Goal: Task Accomplishment & Management: Manage account settings

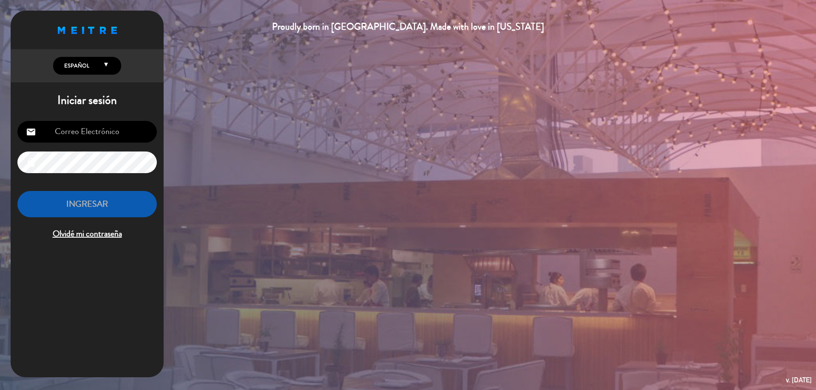
type input "[EMAIL_ADDRESS][DOMAIN_NAME]"
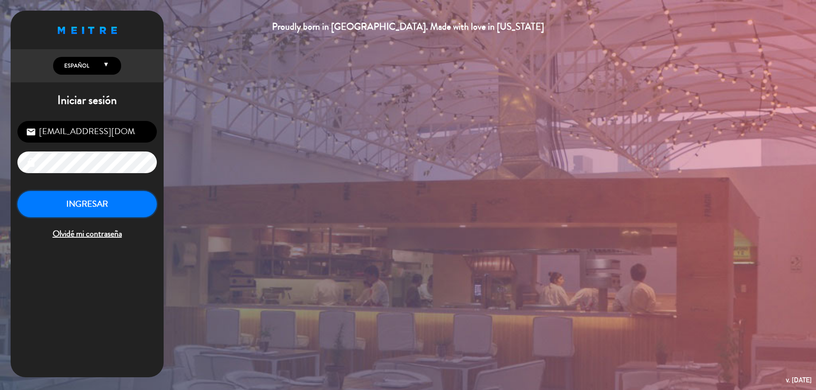
click at [92, 207] on button "INGRESAR" at bounding box center [86, 204] width 139 height 27
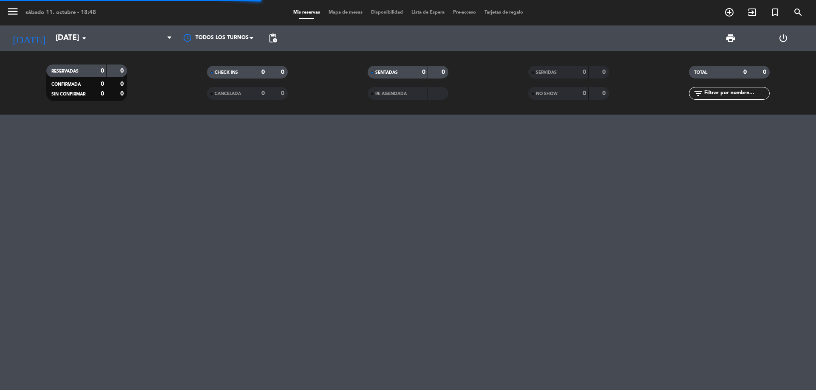
click at [84, 214] on div "menu [DATE] 11. octubre - 18:48 Mis reservas Mapa de mesas Disponibilidad Lista…" at bounding box center [408, 195] width 816 height 390
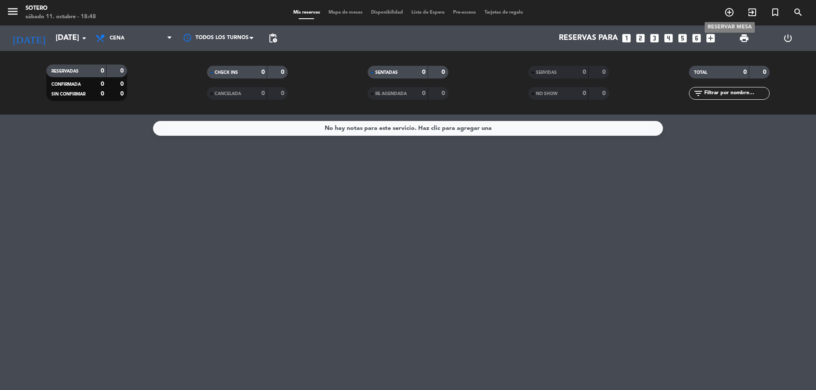
click at [730, 11] on icon "add_circle_outline" at bounding box center [729, 12] width 10 height 10
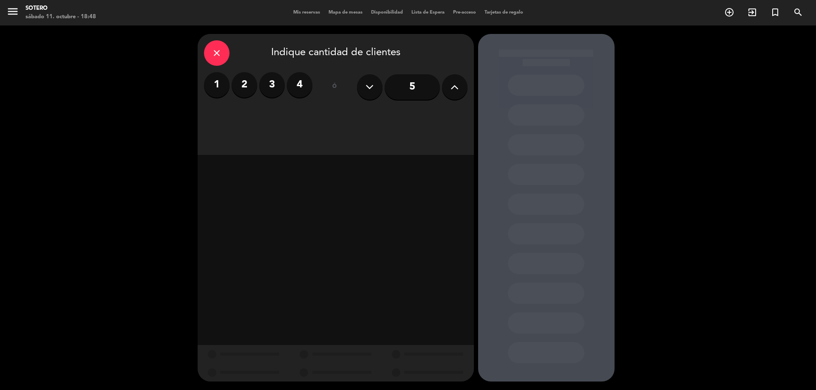
click at [454, 91] on icon at bounding box center [454, 87] width 8 height 13
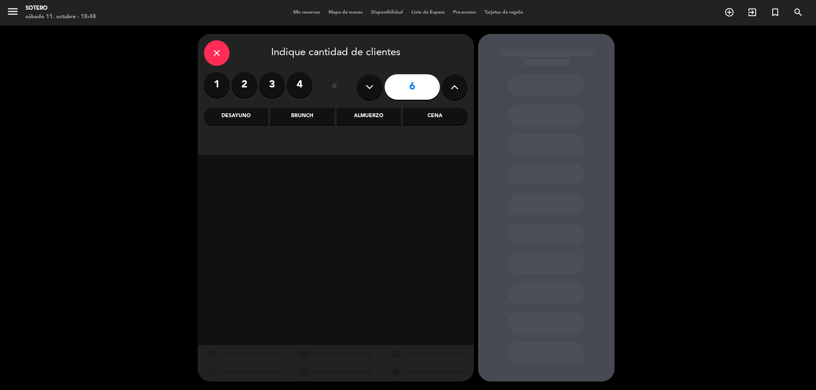
click at [292, 116] on div "Brunch" at bounding box center [302, 116] width 64 height 17
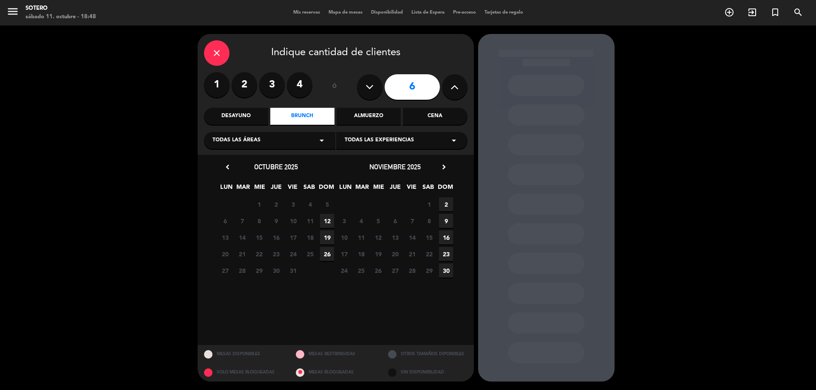
click at [325, 222] on span "12" at bounding box center [327, 221] width 14 height 14
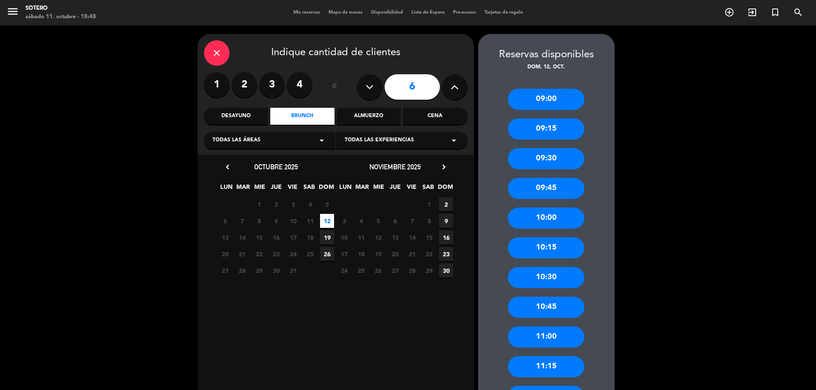
click at [540, 217] on div "10:00" at bounding box center [546, 218] width 76 height 21
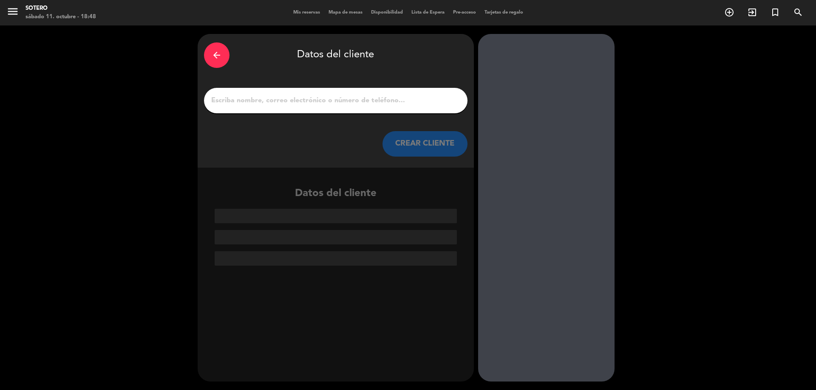
click at [322, 102] on input "1" at bounding box center [335, 101] width 251 height 12
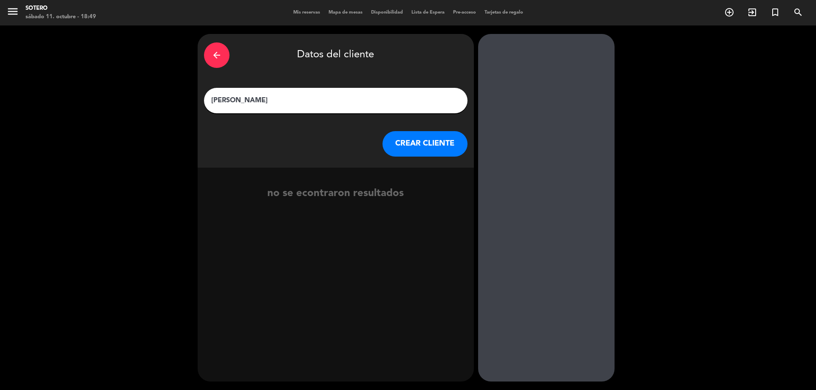
type input "[PERSON_NAME]"
click at [403, 146] on button "CREAR CLIENTE" at bounding box center [424, 143] width 85 height 25
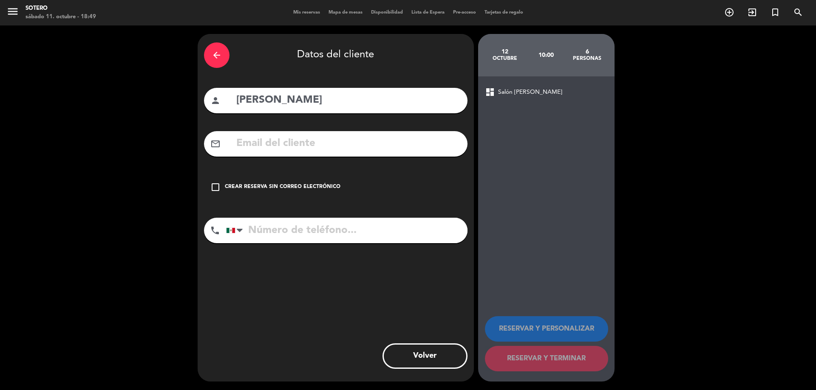
click at [263, 232] on input "tel" at bounding box center [346, 230] width 241 height 25
type input "7717475778"
click at [514, 288] on div "dashboard Salón [PERSON_NAME] RESERVAR Y PERSONALIZAR RESERVAR Y TERMINAR" at bounding box center [546, 229] width 136 height 306
click at [215, 188] on icon "check_box_outline_blank" at bounding box center [215, 187] width 10 height 10
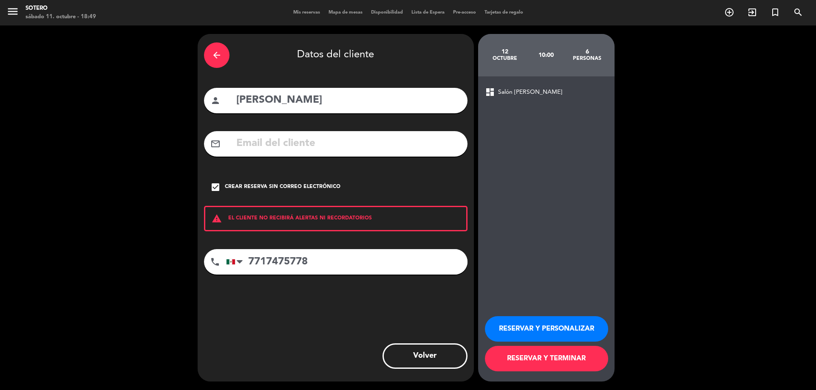
click at [574, 331] on button "RESERVAR Y PERSONALIZAR" at bounding box center [546, 329] width 123 height 25
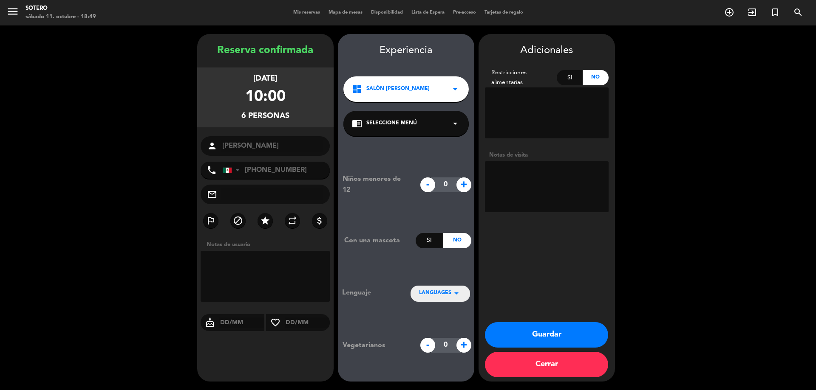
click at [581, 187] on textarea at bounding box center [547, 186] width 124 height 51
type textarea "CUMPLEAÑOS DE [PERSON_NAME]"
click at [567, 332] on button "Guardar" at bounding box center [546, 335] width 123 height 25
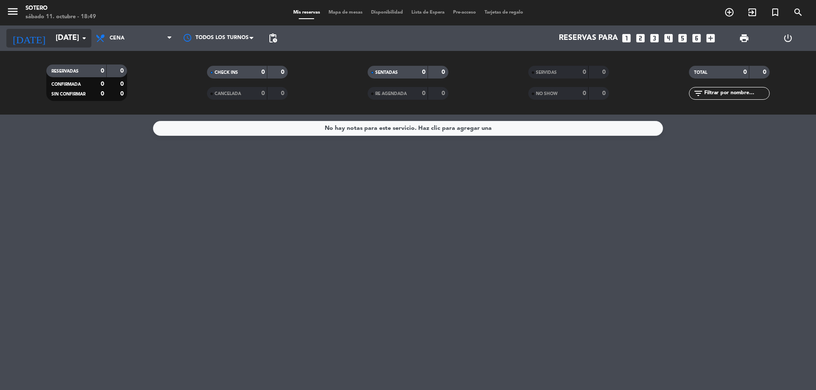
click at [85, 40] on icon "arrow_drop_down" at bounding box center [84, 38] width 10 height 10
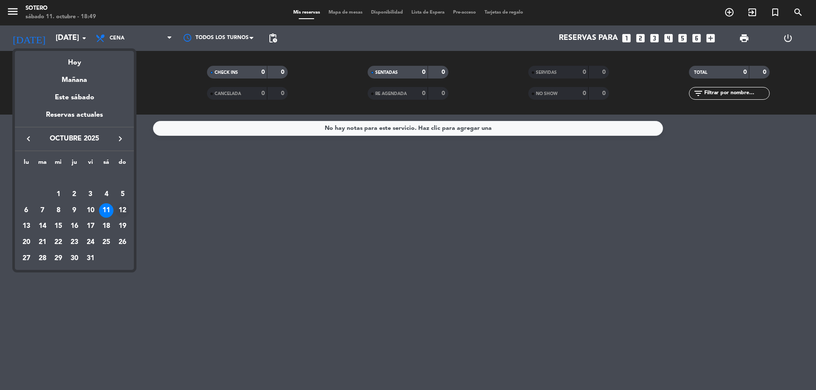
click at [122, 209] on div "12" at bounding box center [122, 211] width 14 height 14
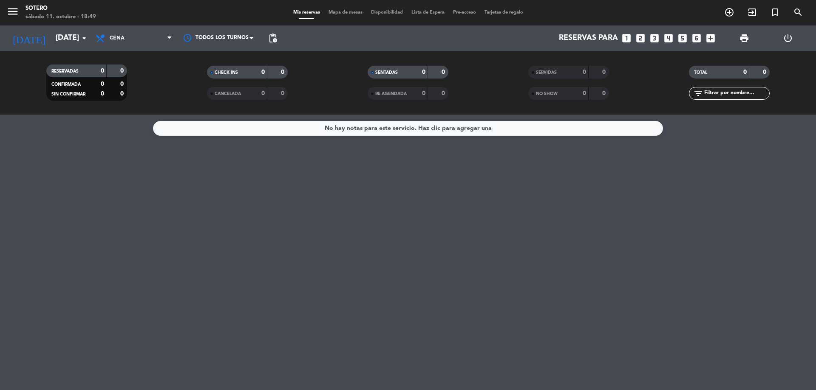
type input "[DATE]"
click at [132, 37] on span "Cena" at bounding box center [133, 38] width 85 height 19
click at [141, 42] on span "Cena" at bounding box center [133, 38] width 85 height 19
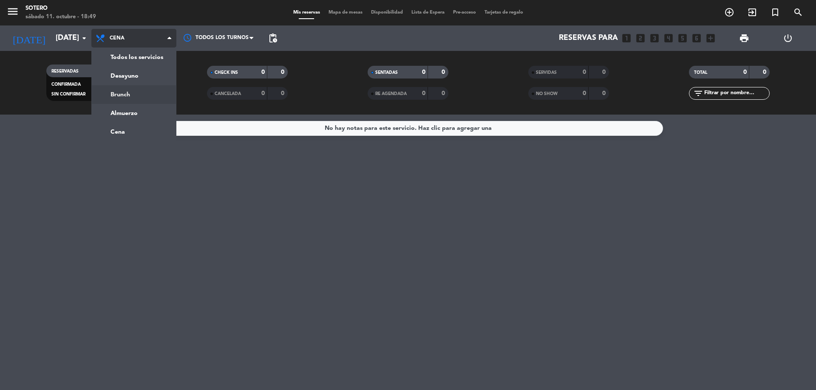
click at [144, 96] on div "menu [PERSON_NAME][DATE] 11. octubre - 18:49 Mis reservas Mapa de mesas Disponi…" at bounding box center [408, 57] width 816 height 115
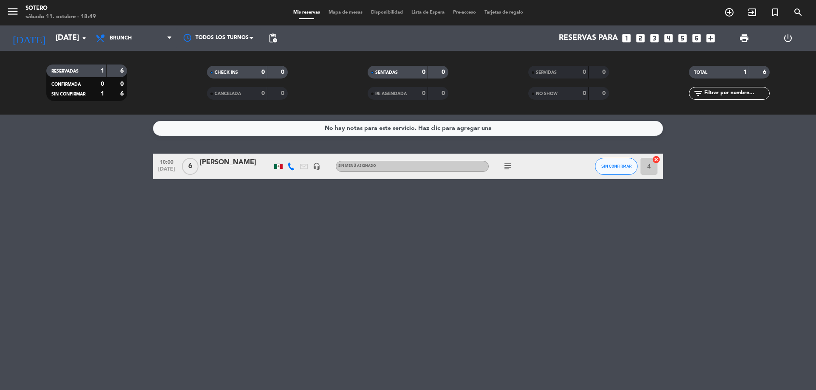
click at [239, 172] on div at bounding box center [236, 172] width 72 height 7
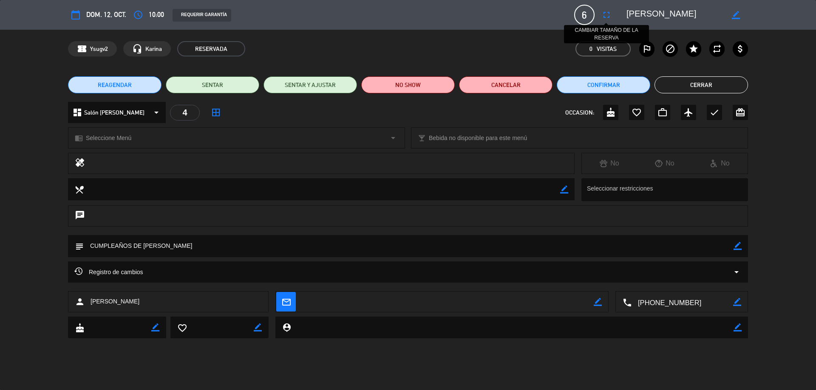
click at [604, 17] on icon "fullscreen" at bounding box center [606, 15] width 10 height 10
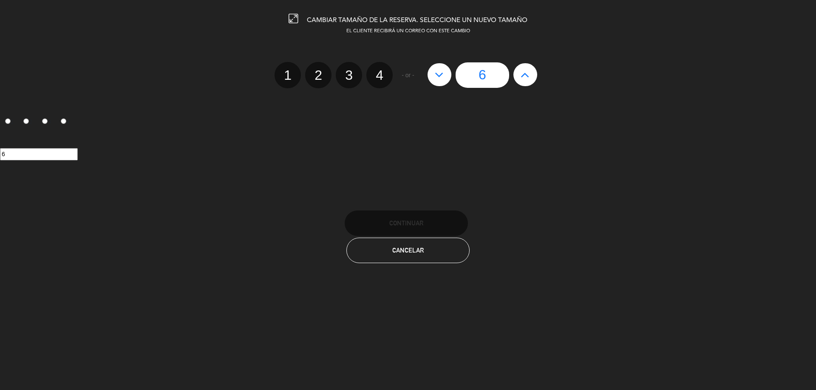
click at [521, 79] on button at bounding box center [525, 74] width 24 height 23
type input "7"
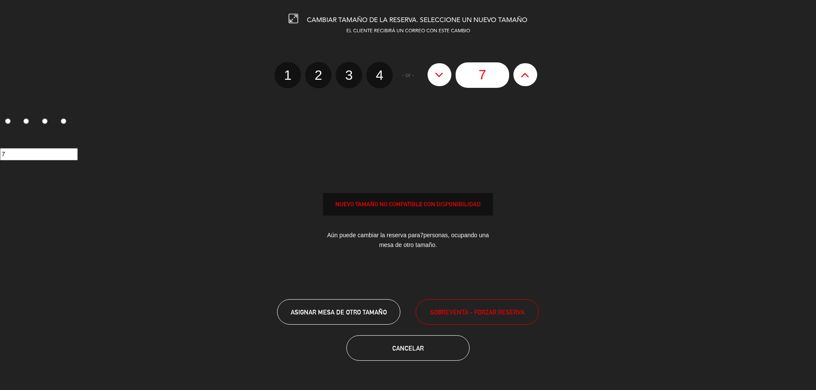
click at [521, 79] on icon at bounding box center [525, 75] width 9 height 14
type input "8"
click at [521, 79] on icon at bounding box center [525, 75] width 9 height 14
type input "9"
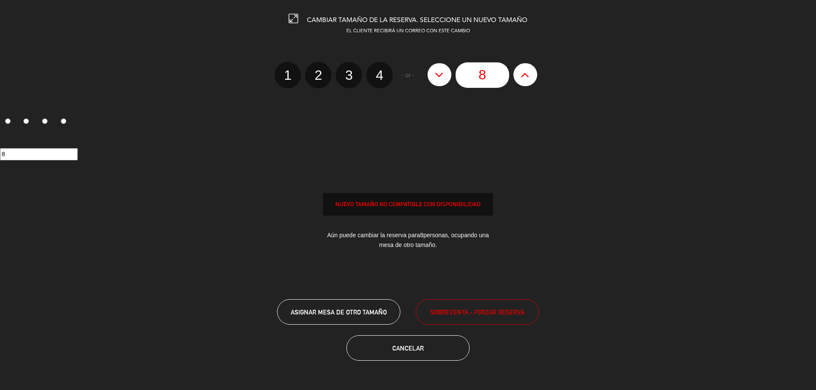
type input "9"
click at [521, 79] on icon at bounding box center [525, 75] width 9 height 14
type input "10"
click at [521, 79] on icon at bounding box center [525, 75] width 9 height 14
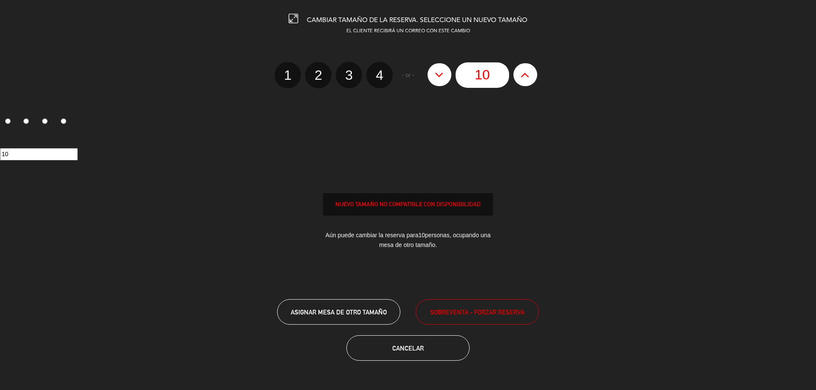
type input "11"
click at [439, 77] on icon at bounding box center [439, 75] width 9 height 14
type input "10"
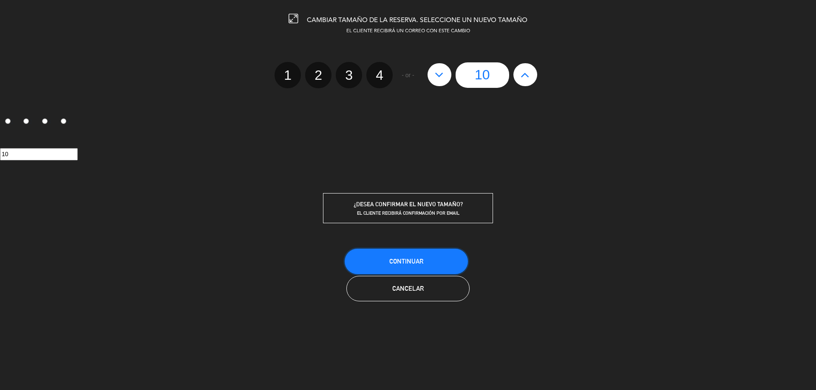
click at [434, 255] on button "Continuar" at bounding box center [406, 261] width 123 height 25
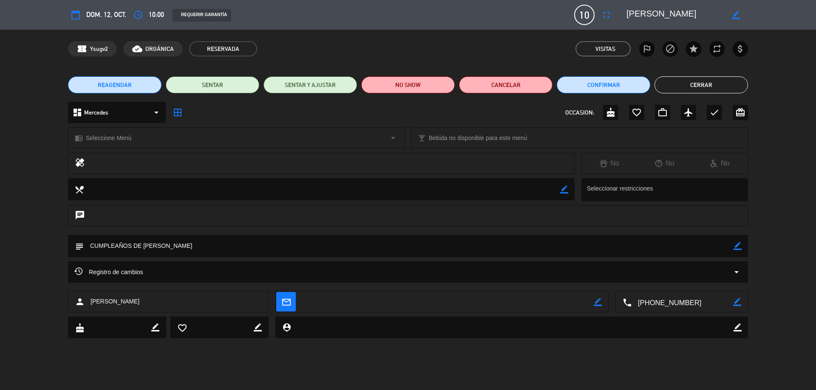
click at [738, 244] on icon "border_color" at bounding box center [737, 246] width 8 height 8
click at [277, 247] on textarea at bounding box center [409, 246] width 650 height 22
click at [738, 248] on icon at bounding box center [737, 246] width 8 height 8
click at [251, 248] on textarea at bounding box center [409, 246] width 650 height 22
click at [738, 246] on icon "border_color" at bounding box center [737, 246] width 8 height 8
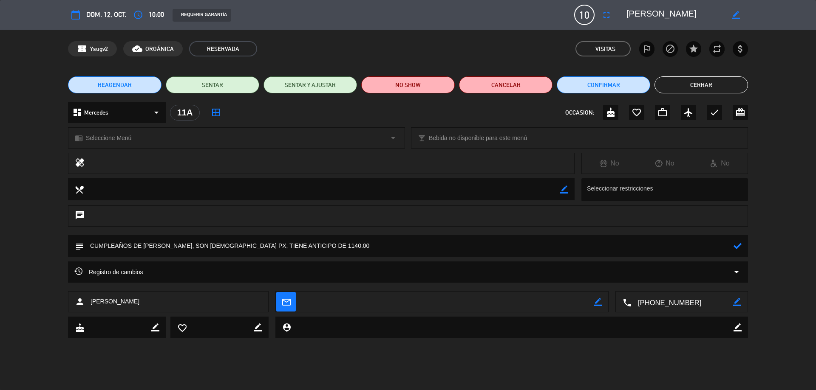
type textarea "CUMPLEAÑOS DE [PERSON_NAME], SON [DEMOGRAPHIC_DATA] PX, TIENE ANTICIPO DE 1140.…"
click at [736, 249] on icon at bounding box center [737, 246] width 8 height 8
click at [689, 85] on button "Cerrar" at bounding box center [700, 84] width 93 height 17
